Goal: Use online tool/utility: Use online tool/utility

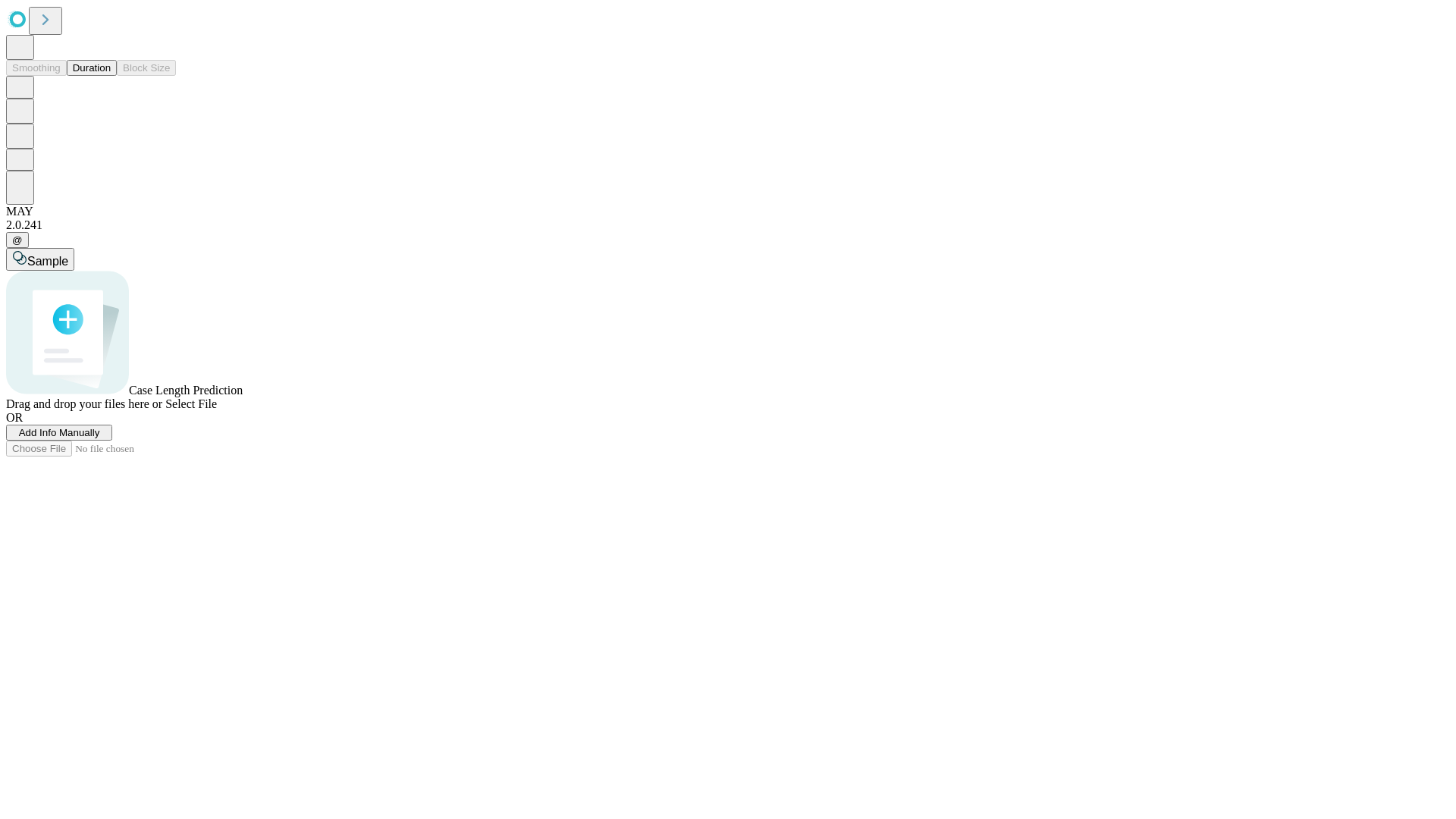
click at [111, 75] on button "Duration" at bounding box center [92, 67] width 50 height 16
click at [217, 410] on span "Select File" at bounding box center [191, 404] width 51 height 13
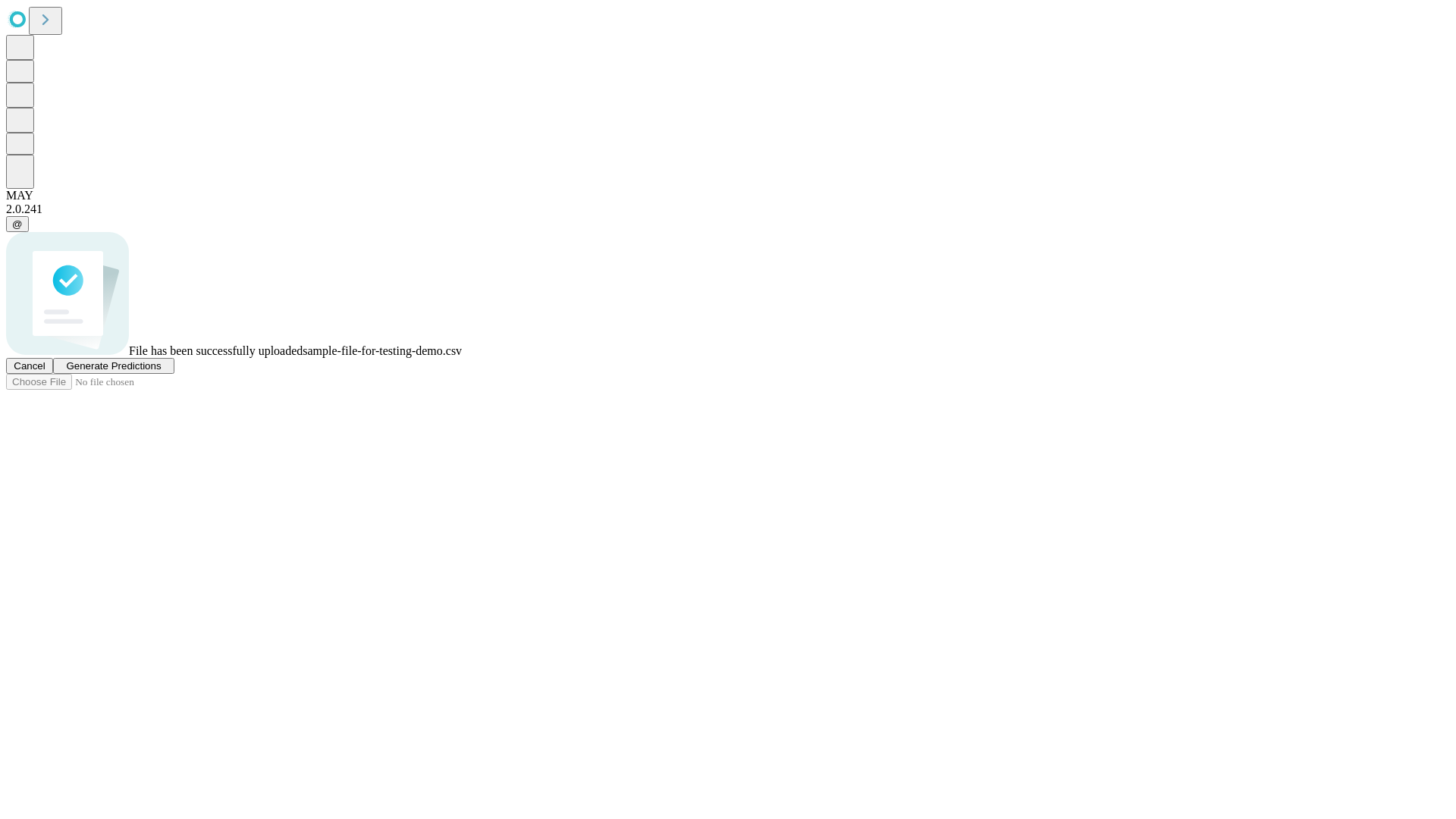
click at [161, 371] on span "Generate Predictions" at bounding box center [114, 366] width 95 height 11
